Goal: Transaction & Acquisition: Purchase product/service

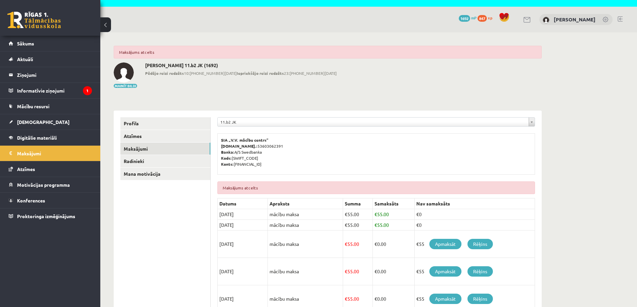
scroll to position [33, 0]
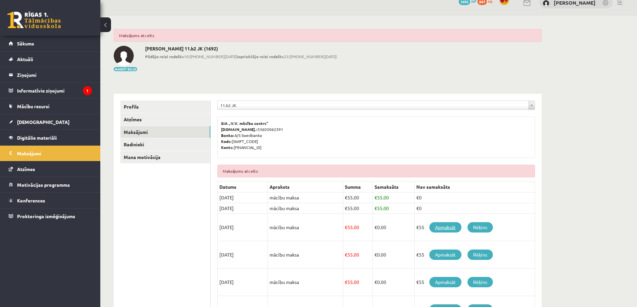
click at [447, 227] on link "Apmaksāt" at bounding box center [446, 228] width 32 height 10
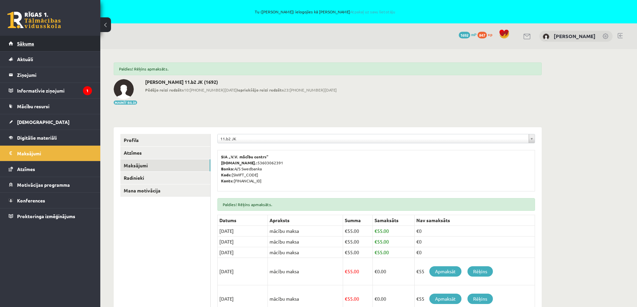
click at [28, 41] on span "Sākums" at bounding box center [25, 43] width 17 height 6
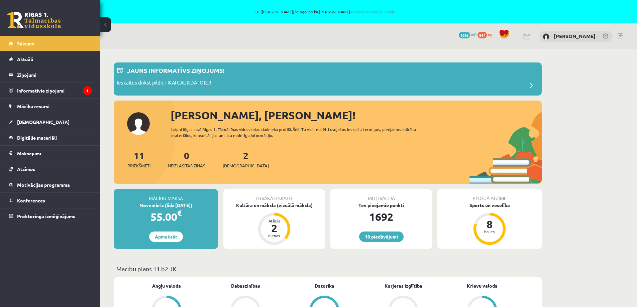
click at [620, 35] on link at bounding box center [620, 35] width 5 height 5
